Goal: Task Accomplishment & Management: Use online tool/utility

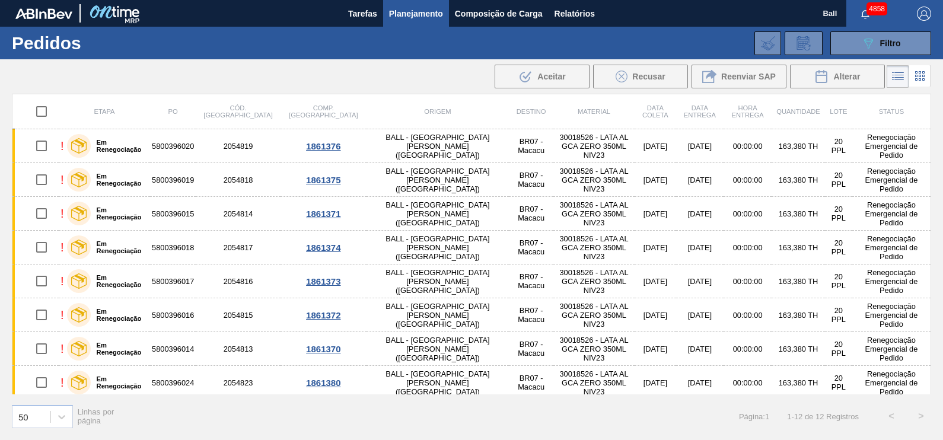
scroll to position [115, 0]
click at [439, 9] on span "Planejamento" at bounding box center [416, 14] width 54 height 14
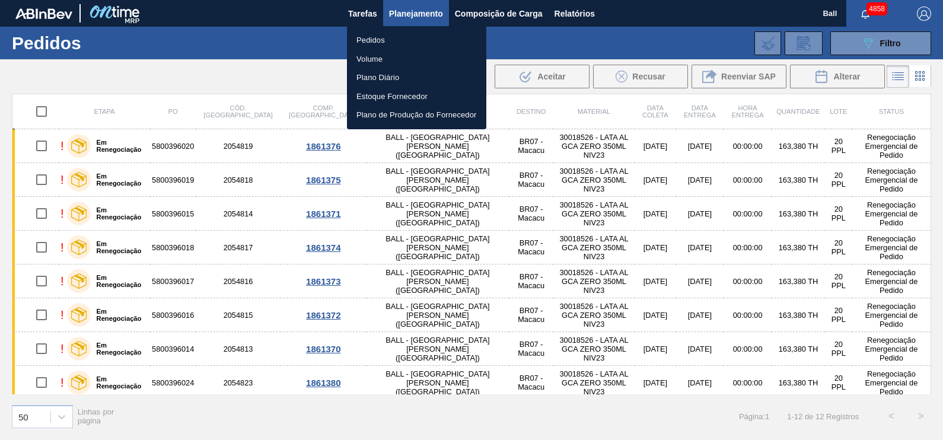
click at [390, 56] on li "Volume" at bounding box center [416, 59] width 139 height 19
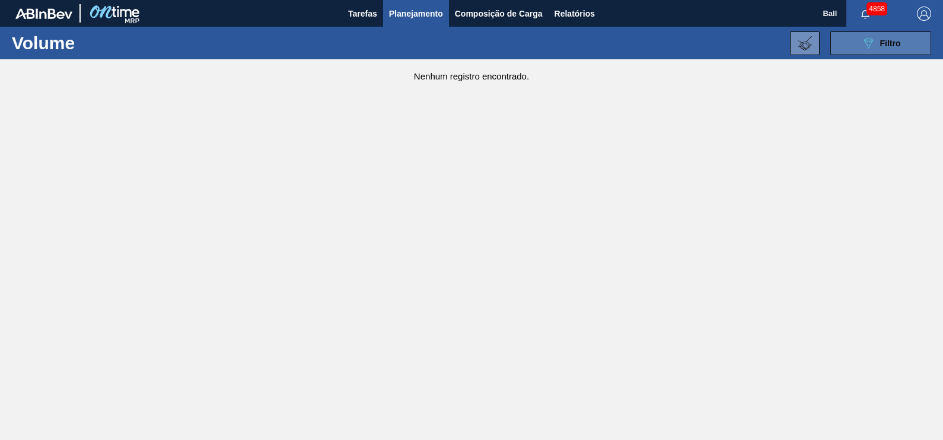
click at [875, 41] on div "089F7B8B-B2A5-4AFE-B5C0-19BA573D28AC Filtro" at bounding box center [881, 43] width 40 height 14
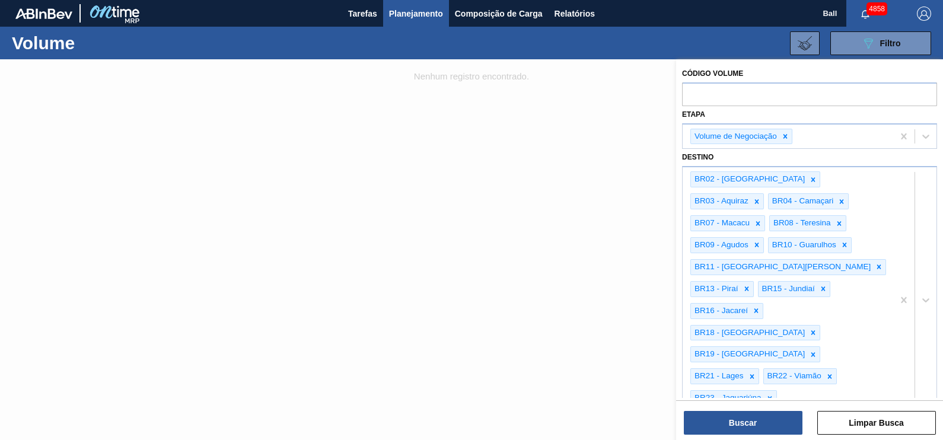
click at [532, 145] on div at bounding box center [471, 279] width 943 height 440
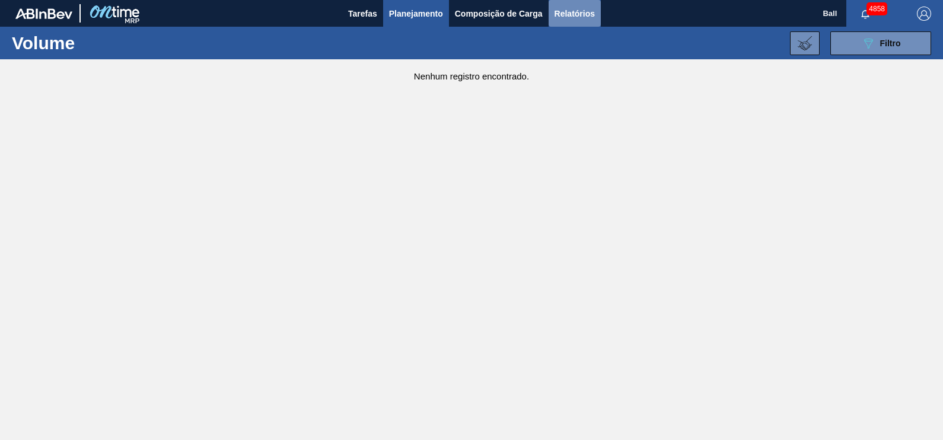
click at [578, 12] on span "Relatórios" at bounding box center [574, 14] width 40 height 14
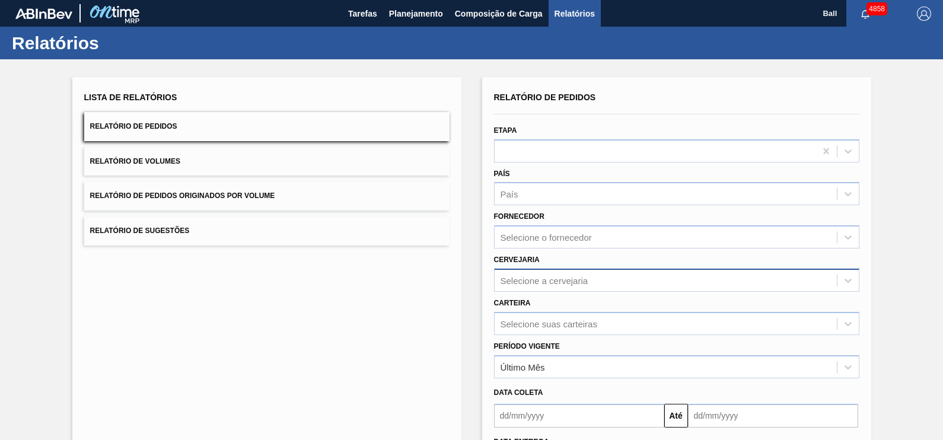
click at [537, 279] on div "Selecione a cervejaria" at bounding box center [676, 280] width 365 height 23
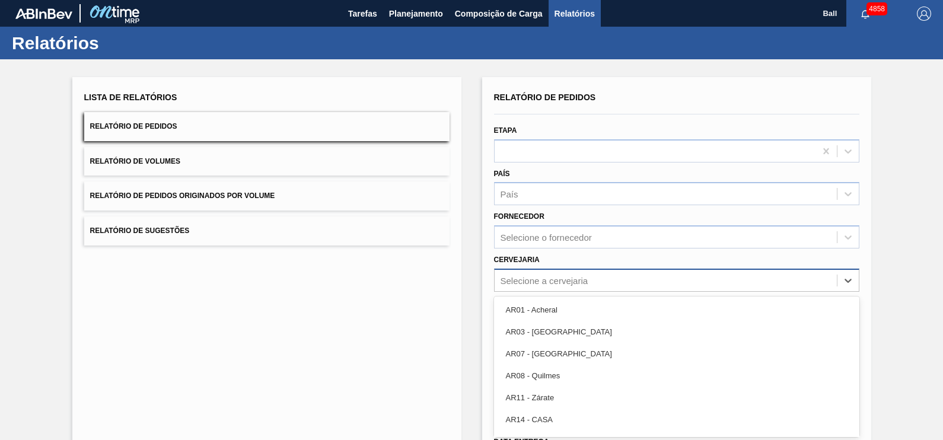
scroll to position [38, 0]
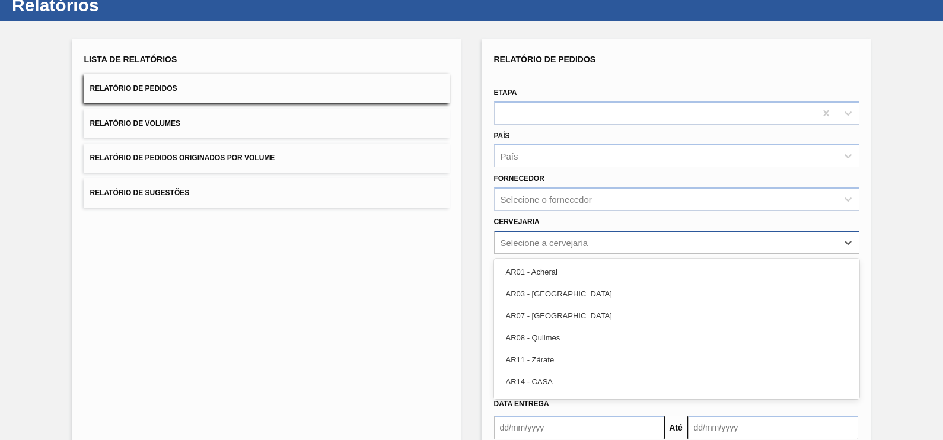
paste input "BR09"
type input "BR09"
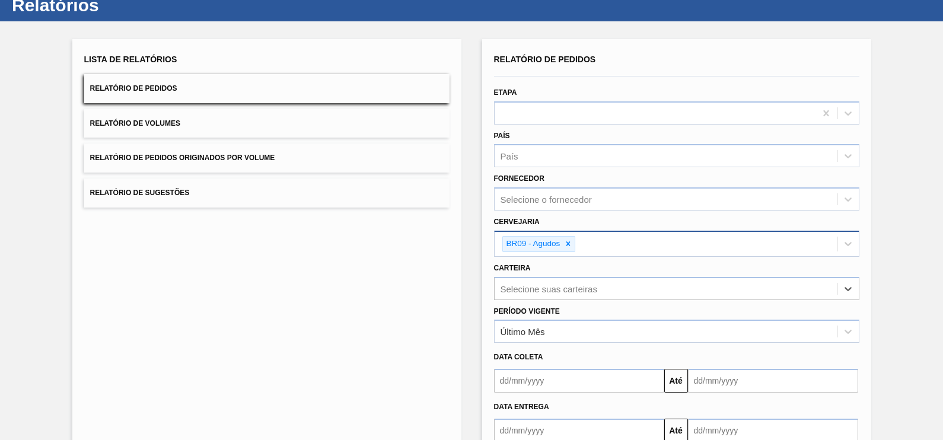
click at [604, 260] on div "Carteira Select is focused ,type to refine list, press Down to open the menu, p…" at bounding box center [676, 280] width 365 height 40
click at [607, 252] on div "BR09 - Agudos" at bounding box center [666, 244] width 342 height 24
paste input "BR03"
type input "BR03"
paste input "BR04"
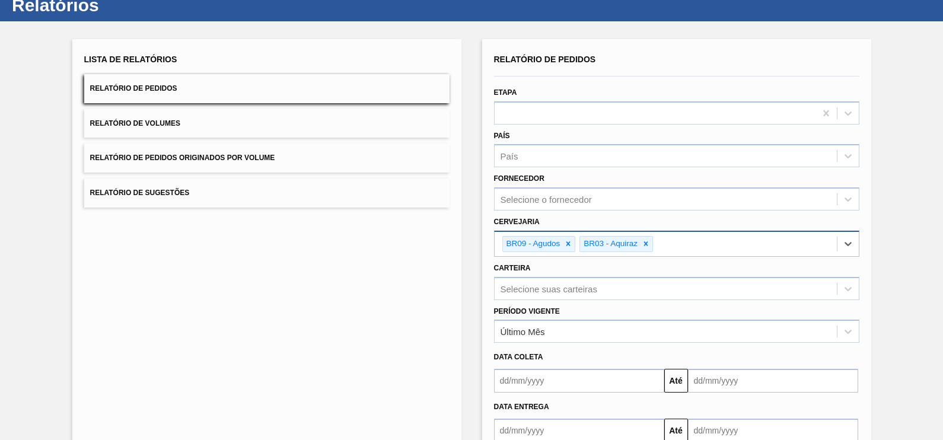
type input "BR04"
paste input "BR10"
type input "BR10"
paste input "BR16"
type input "BR16"
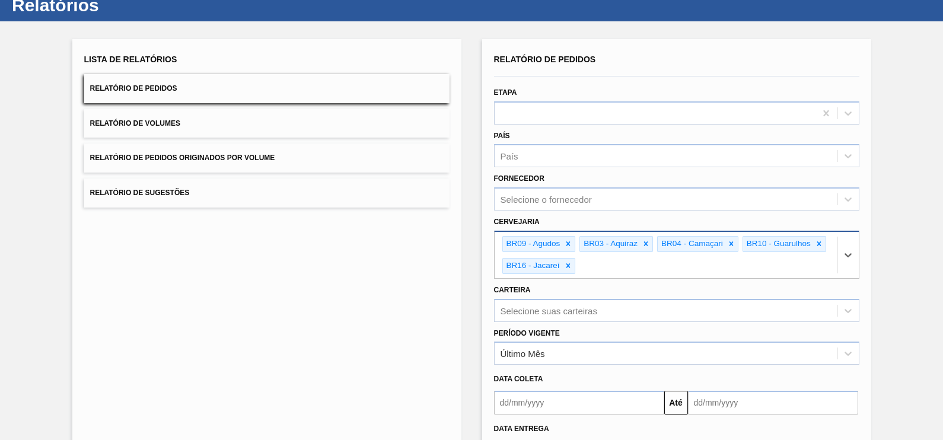
paste input "BR23"
type input "BR23"
paste input "BR15"
type input "BR15"
paste input "BR21"
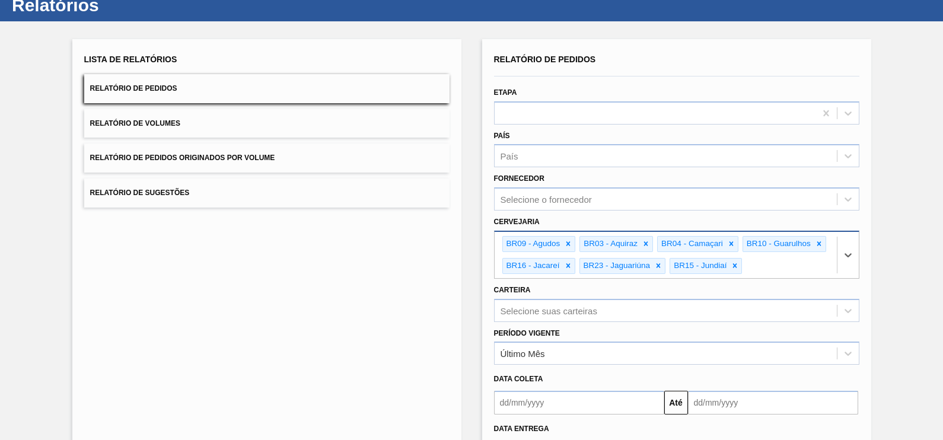
type input "BR21"
paste input "BR07"
type input "BR07"
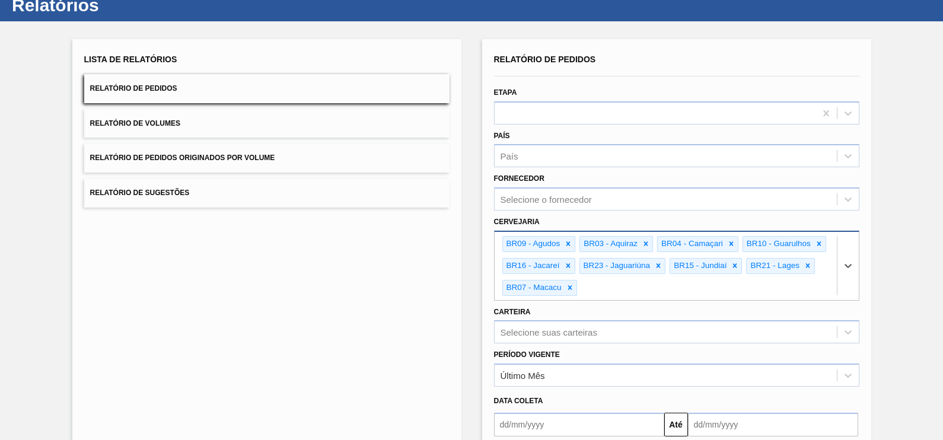
paste input "BR11"
type input "BR11"
paste input "BR19"
type input "BR19"
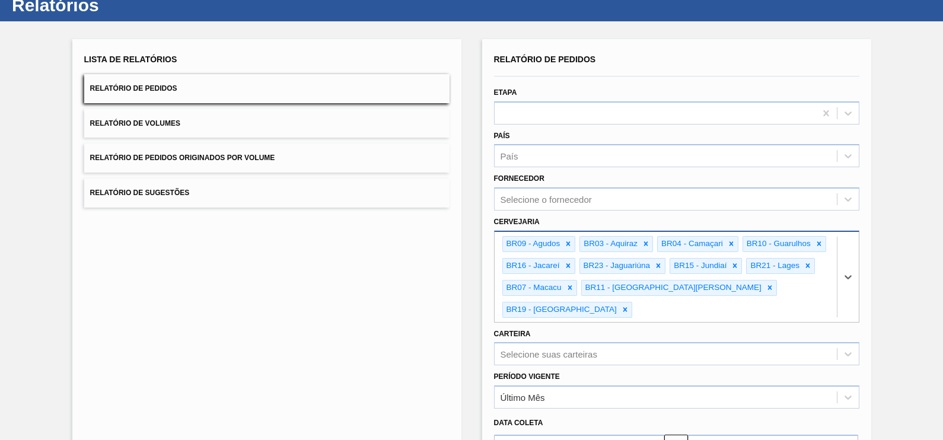
paste input "BR18"
type input "BR18"
paste input "BR13"
type input "BR13"
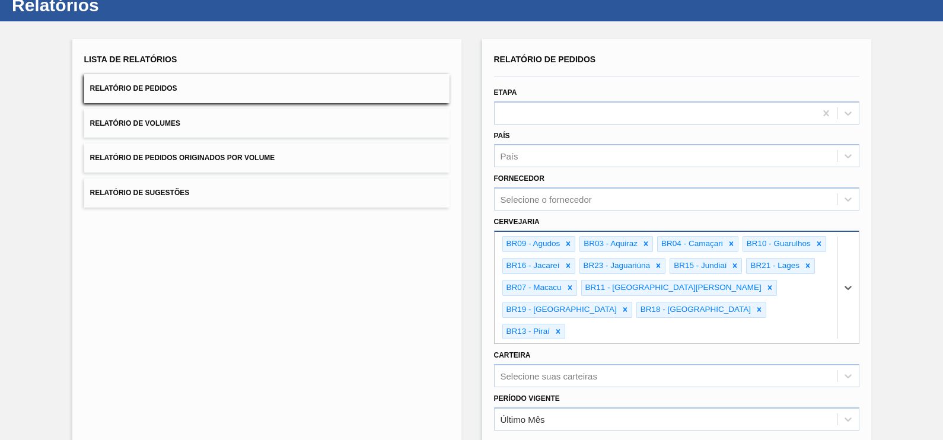
paste input "BR24"
type input "BR24"
paste input "BR02"
type input "BR02"
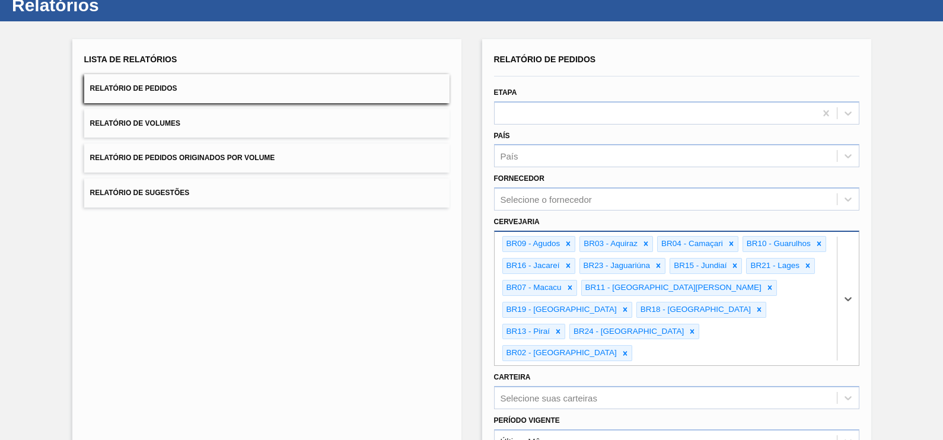
paste input "BR08"
type input "BR08"
paste input "BR22"
type input "BR22"
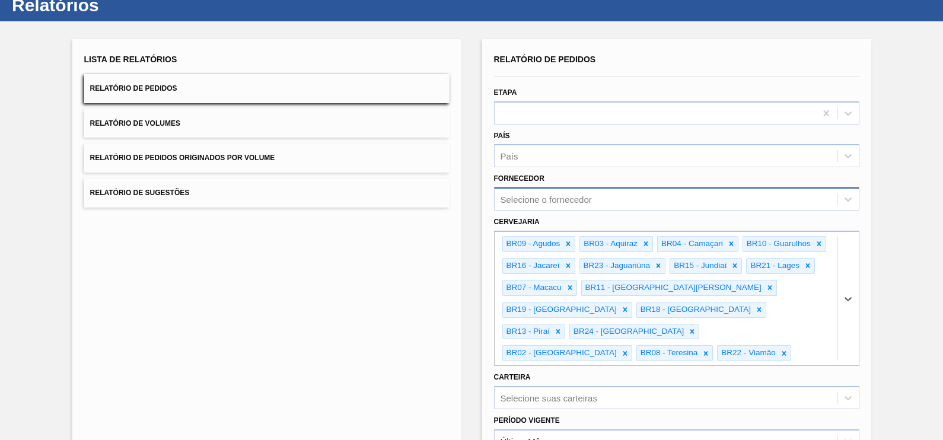
click at [613, 191] on div "Selecione o fornecedor" at bounding box center [666, 199] width 342 height 17
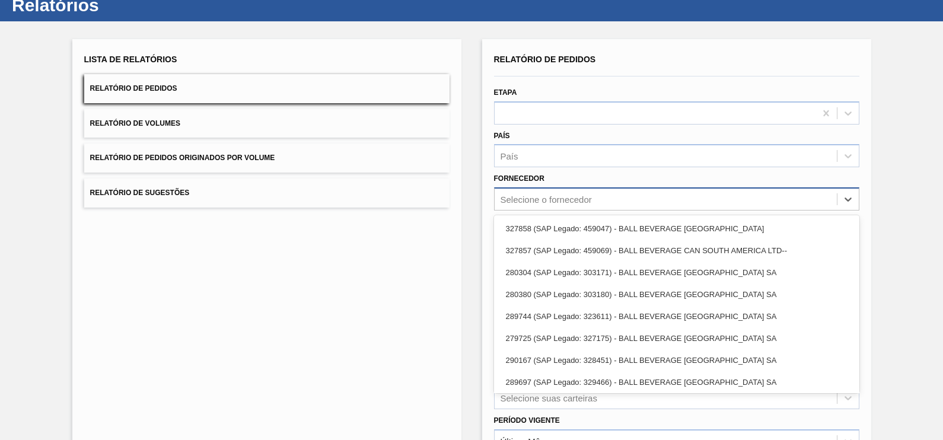
click at [613, 191] on div "Selecione o fornecedor" at bounding box center [666, 199] width 342 height 17
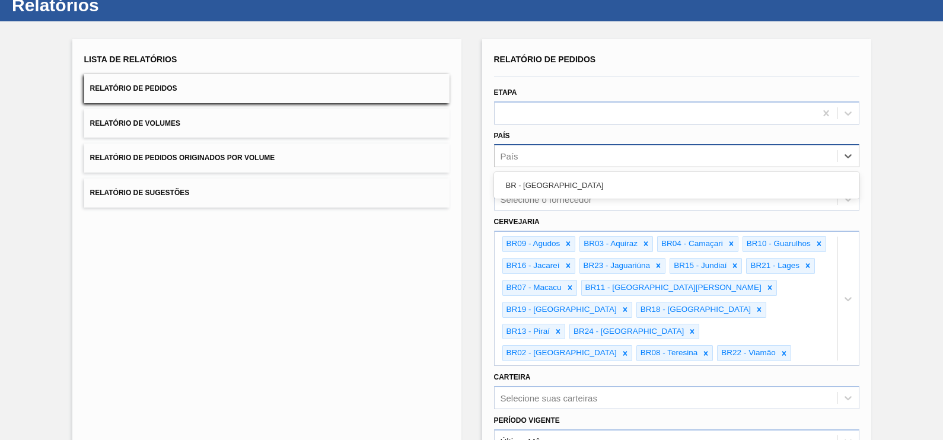
click at [585, 151] on div "País" at bounding box center [666, 156] width 342 height 17
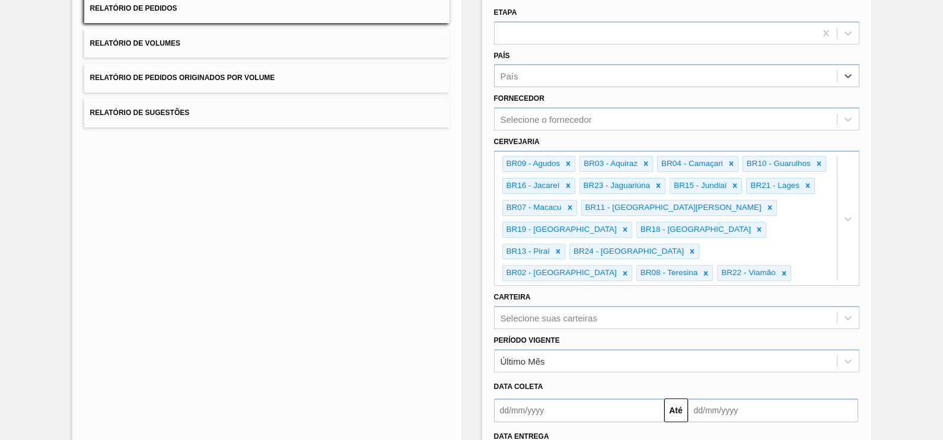
scroll to position [48, 0]
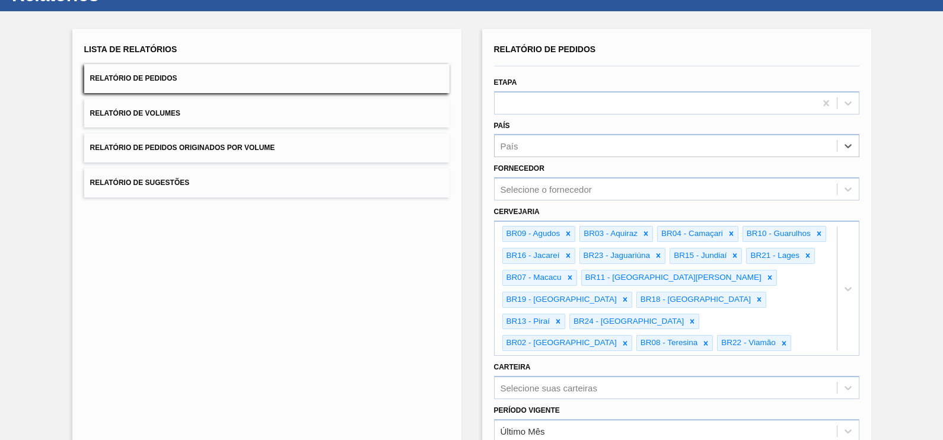
click at [278, 114] on button "Relatório de Volumes" at bounding box center [266, 113] width 365 height 29
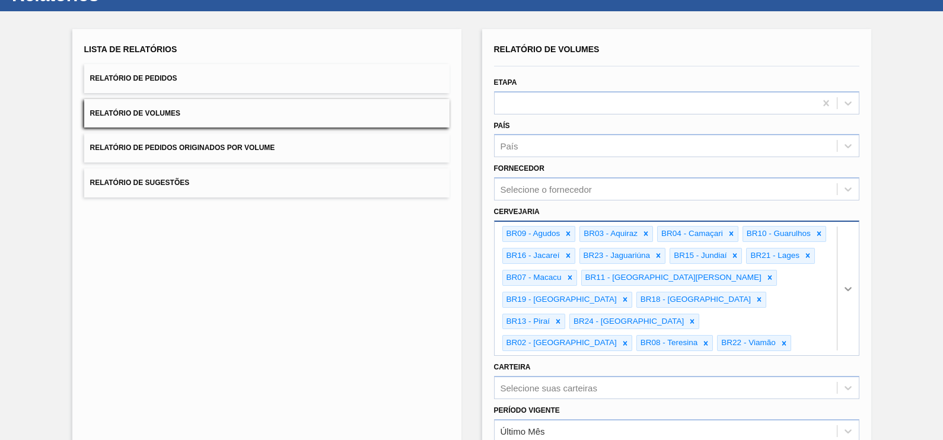
click at [854, 268] on div "BR09 - Agudos BR03 - Aquiraz BR04 - Camaçari BR10 - Guarulhos BR16 - Jacareí BR…" at bounding box center [676, 288] width 365 height 135
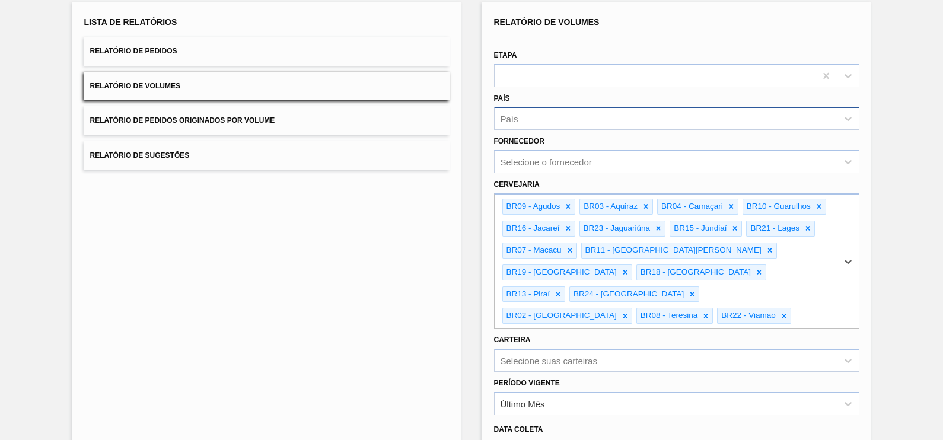
scroll to position [148, 0]
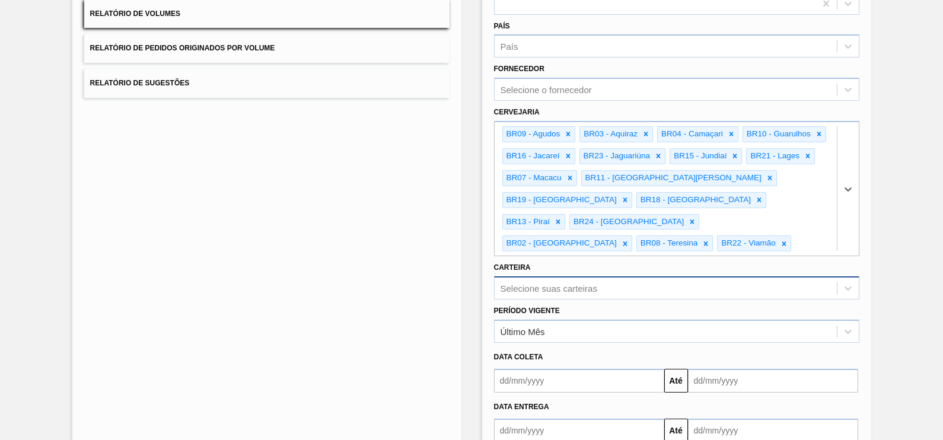
click at [572, 276] on div "Selecione suas carteiras" at bounding box center [676, 287] width 365 height 23
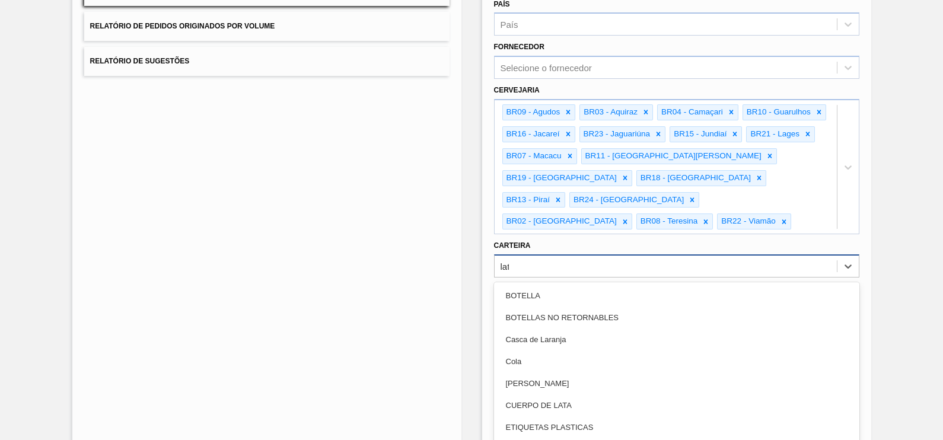
type input "lata"
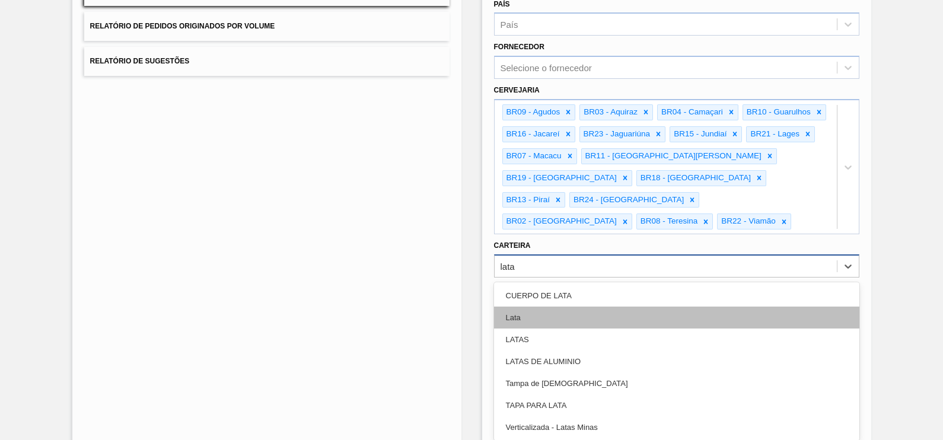
click at [556, 307] on div "Lata" at bounding box center [676, 318] width 365 height 22
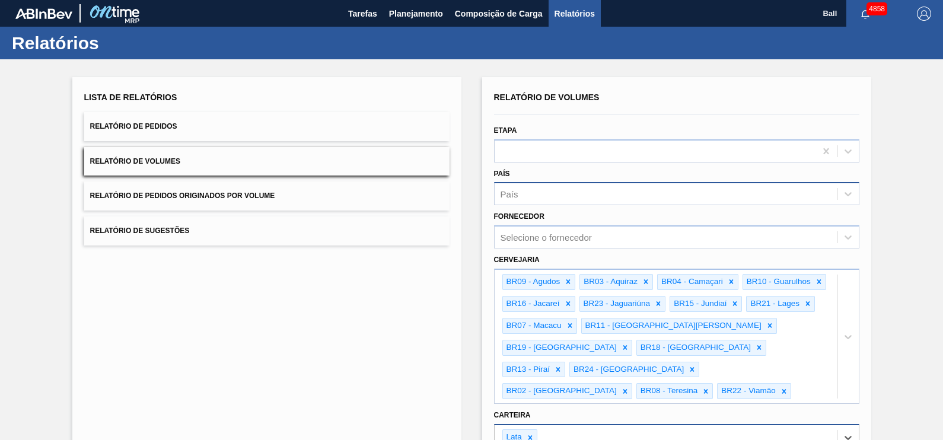
scroll to position [199, 0]
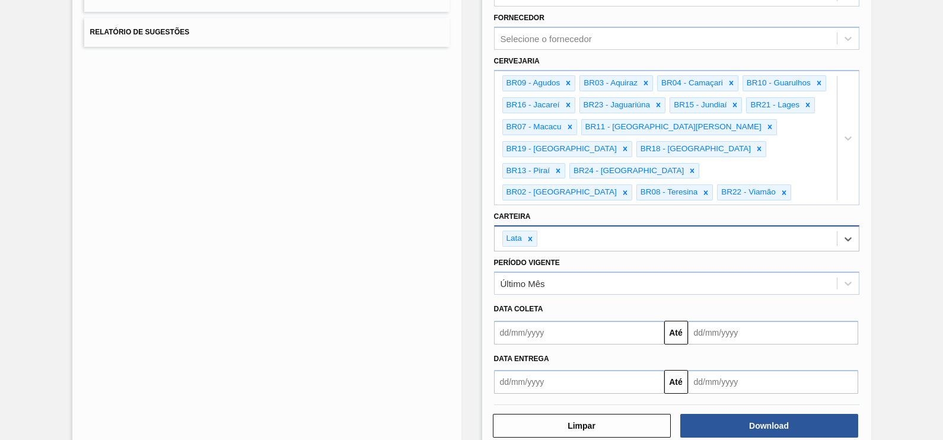
click at [613, 321] on input "text" at bounding box center [579, 333] width 170 height 24
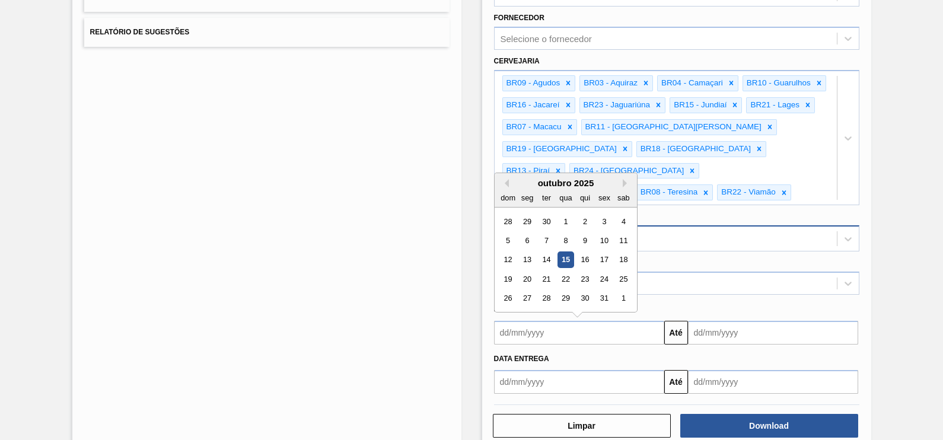
click at [580, 321] on input "text" at bounding box center [579, 333] width 170 height 24
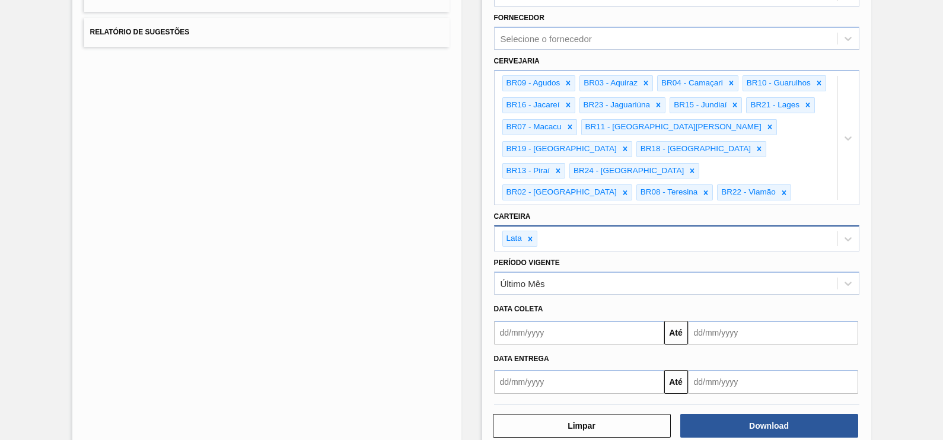
click at [467, 327] on div "Lista de Relatórios Relatório de Pedidos Relatório de Volumes Relatório de Pedi…" at bounding box center [471, 163] width 943 height 605
click at [553, 321] on input "text" at bounding box center [579, 333] width 170 height 24
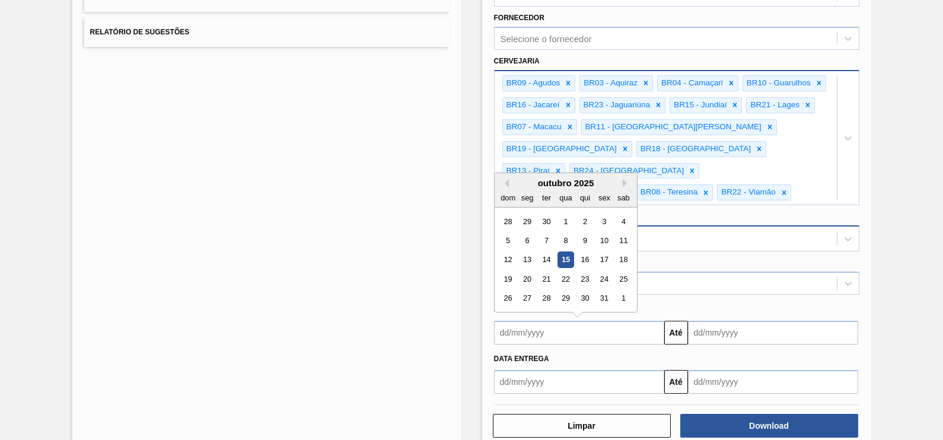
type input "[DATE]"
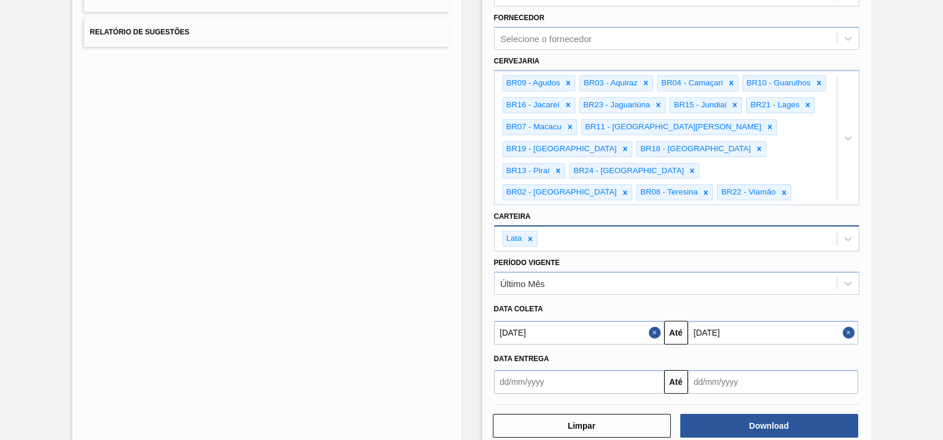
click at [375, 284] on div "Lista de Relatórios Relatório de Pedidos Relatório de Volumes Relatório de Pedi…" at bounding box center [266, 164] width 389 height 572
click at [789, 414] on button "Download" at bounding box center [769, 426] width 178 height 24
